Goal: Transaction & Acquisition: Subscribe to service/newsletter

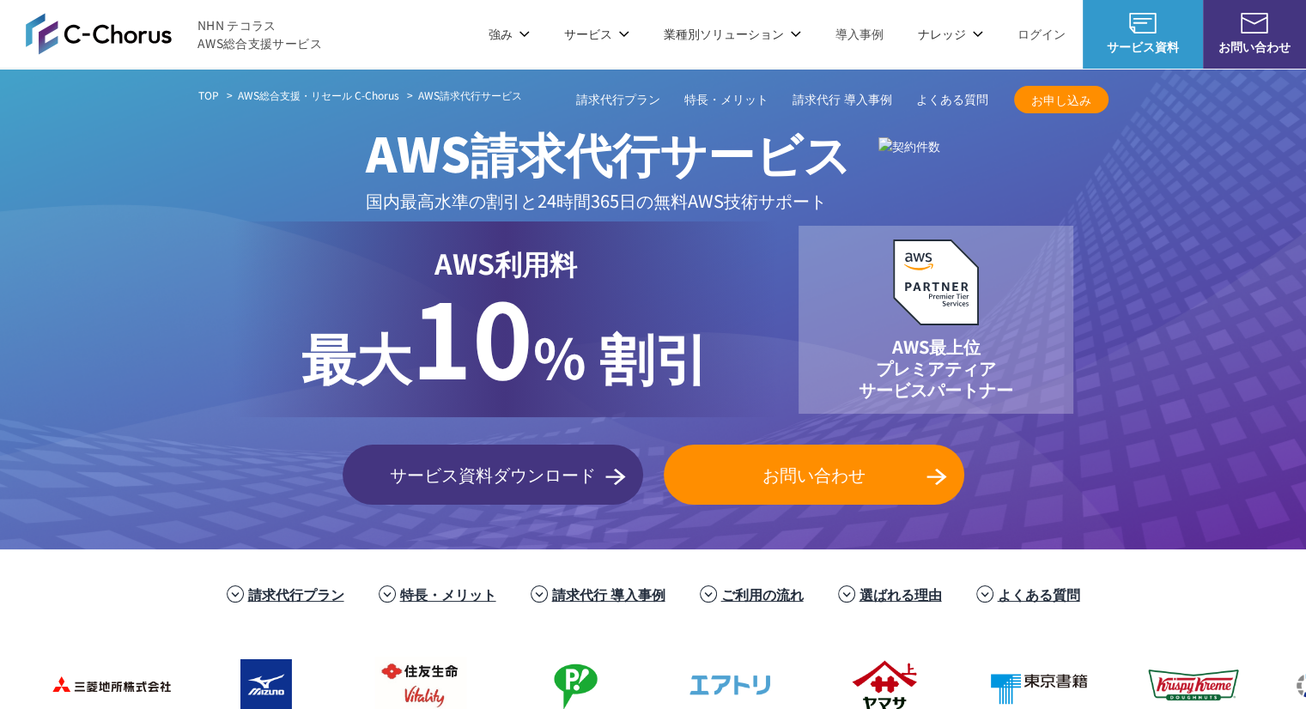
click at [622, 23] on li "サービス サービス Amazon Web Service（AWS） AWS請求代行サービス AWS Marketplace割引サービス AWS初心者向けパーソ…" at bounding box center [597, 34] width 100 height 68
click at [695, 226] on link "マネージドセキュリティサービス" at bounding box center [731, 223] width 180 height 17
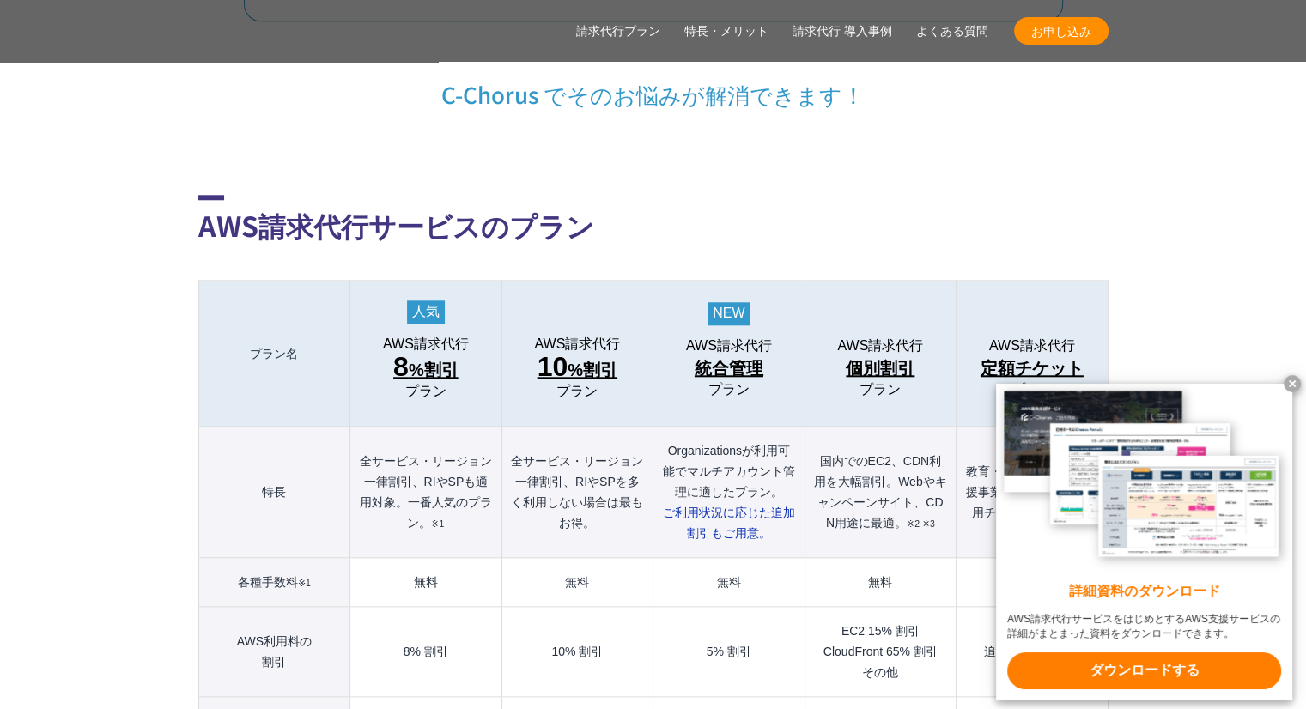
scroll to position [2038, 0]
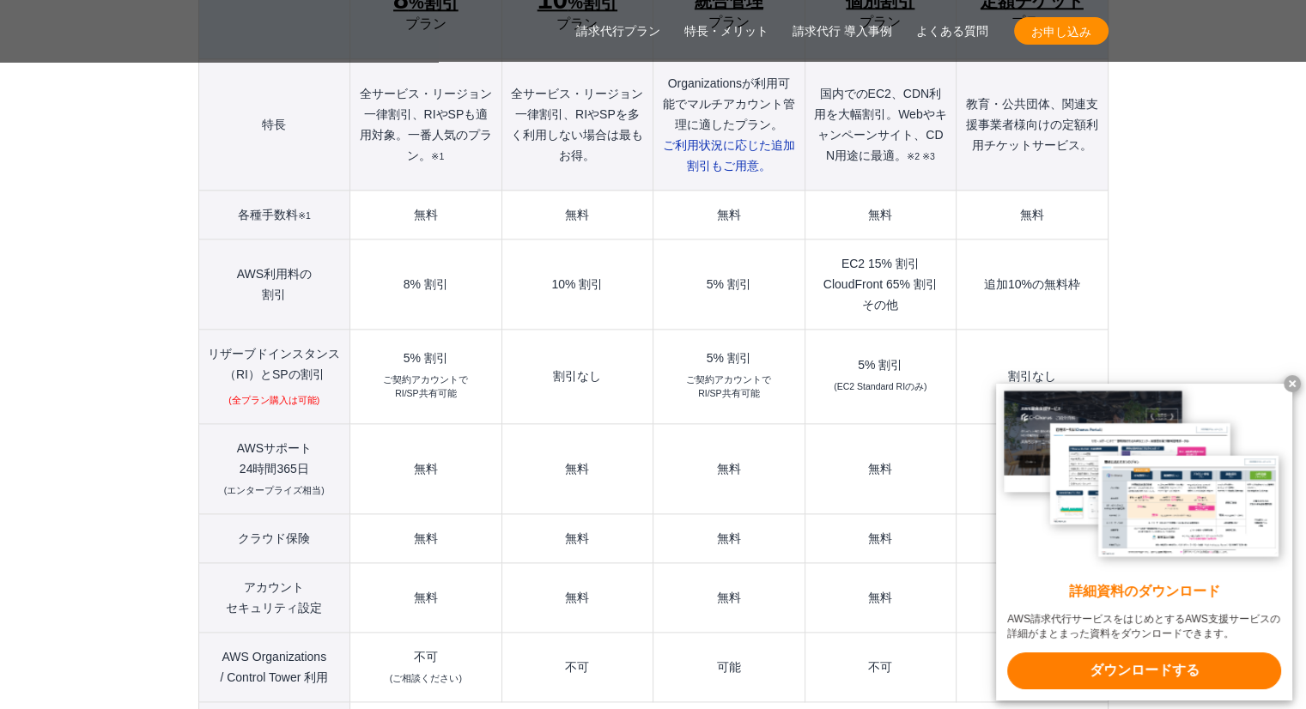
click at [598, 34] on link "請求代行プラン" at bounding box center [618, 31] width 84 height 18
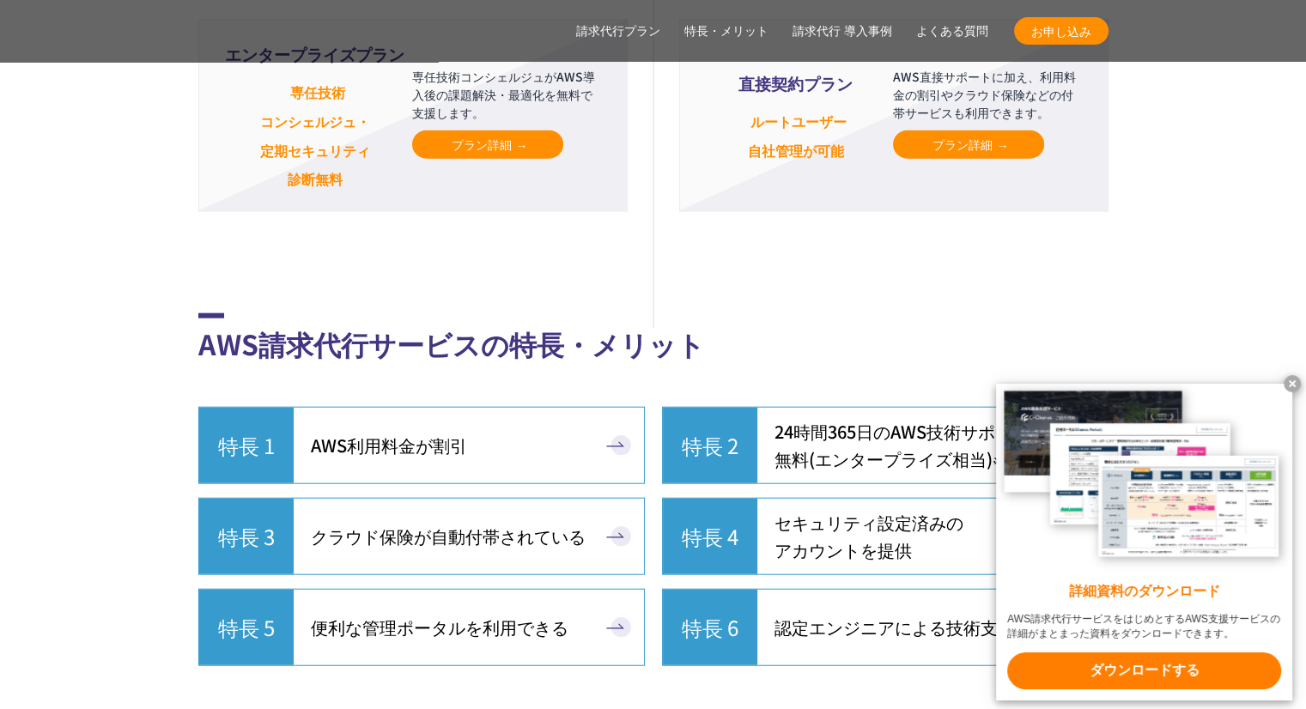
scroll to position [4387, 0]
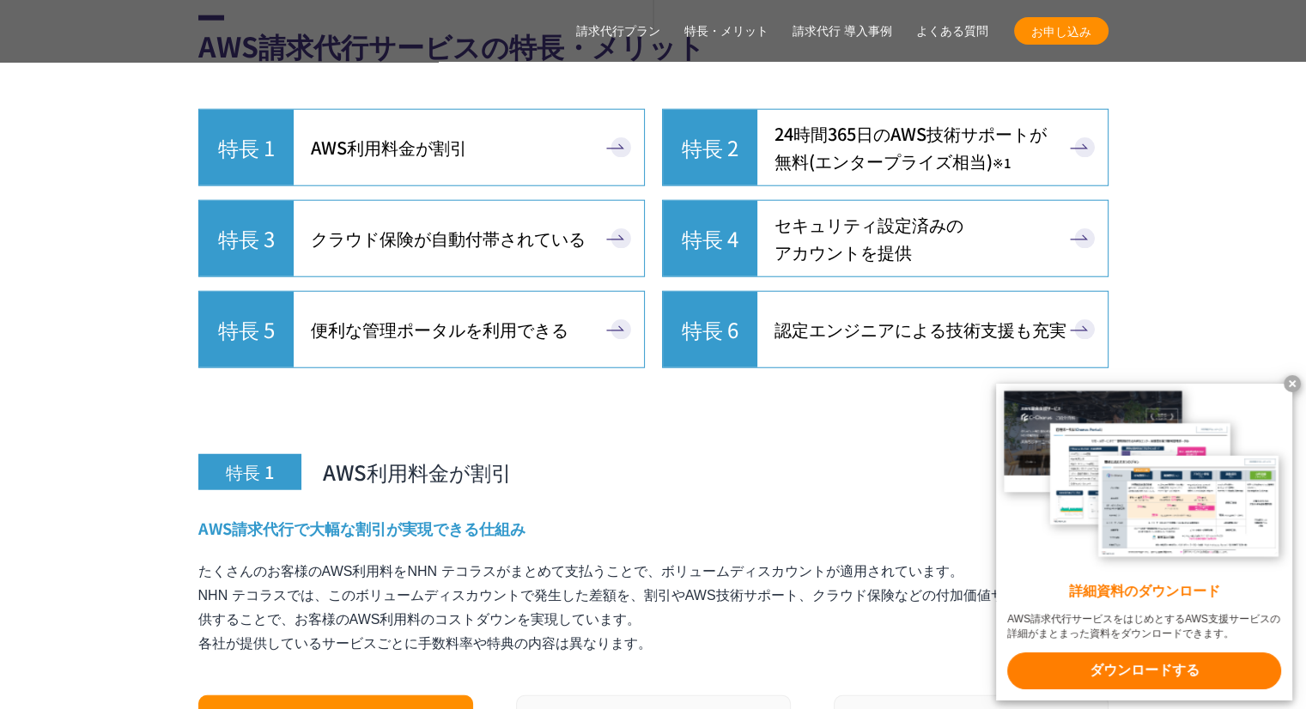
click at [1285, 382] on x-t at bounding box center [1292, 383] width 17 height 17
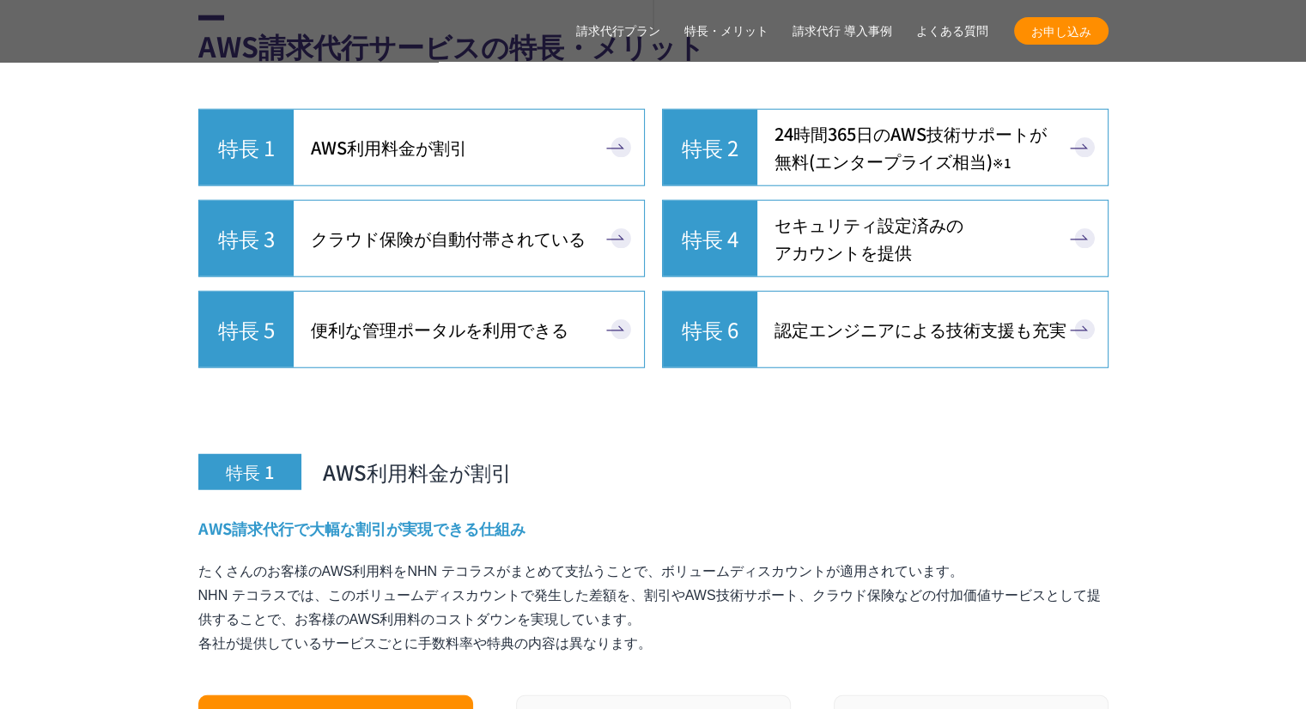
click at [1025, 39] on span "お申し込み" at bounding box center [1061, 31] width 94 height 18
